Goal: Task Accomplishment & Management: Use online tool/utility

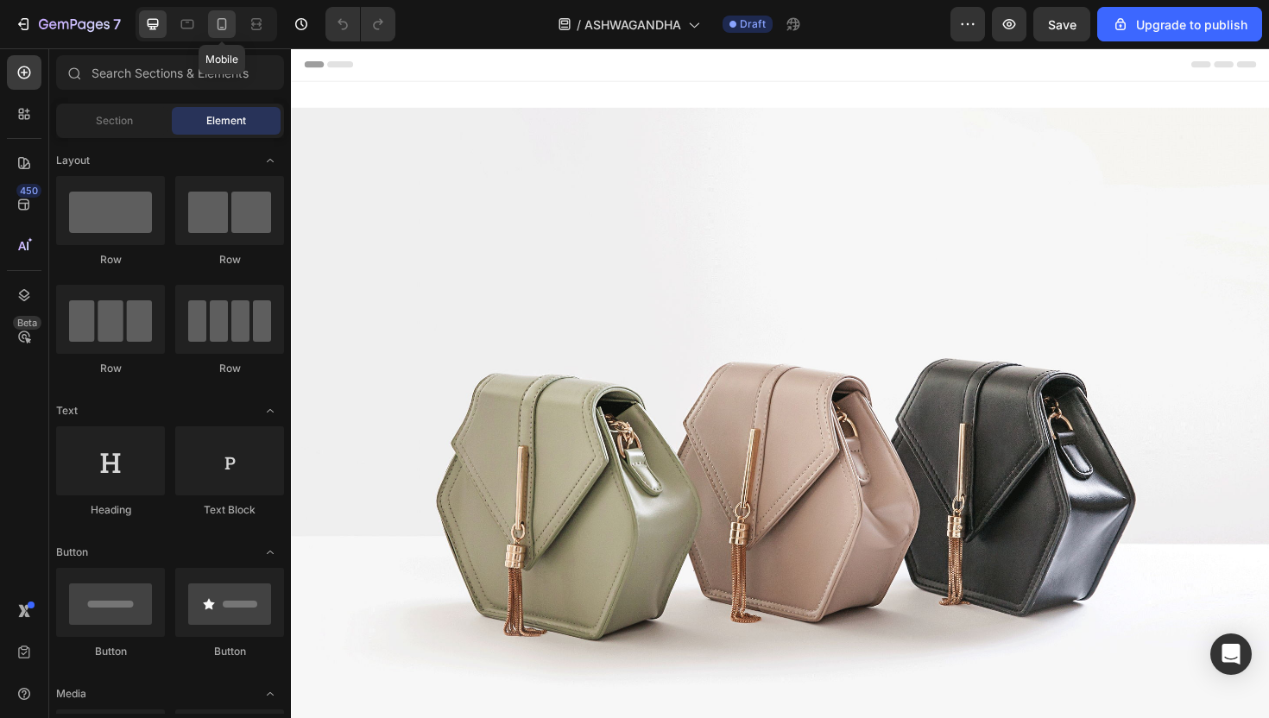
click at [218, 24] on icon at bounding box center [221, 24] width 17 height 17
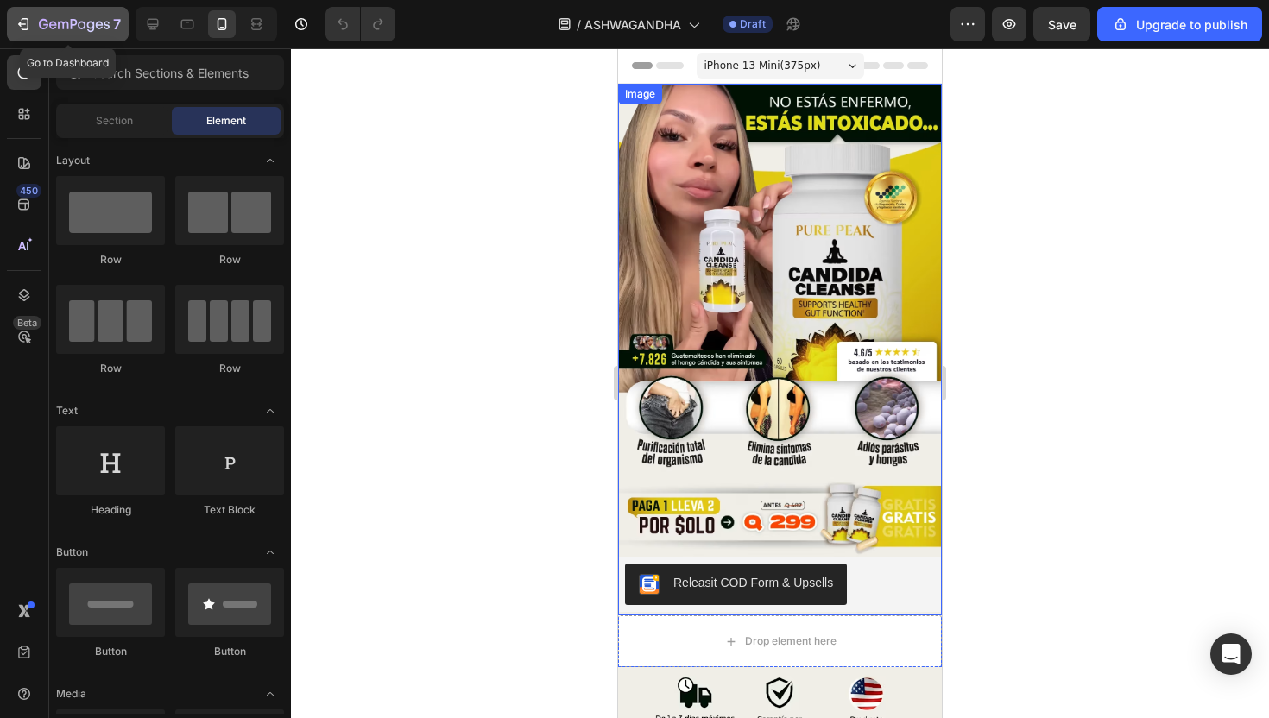
click at [35, 34] on div "7" at bounding box center [68, 24] width 106 height 21
